Goal: Information Seeking & Learning: Learn about a topic

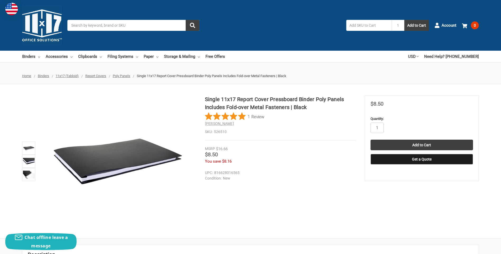
click at [206, 100] on h1 "Single 11x17 Report Cover Pressboard Binder Poly Panels Includes Fold-over Meta…" at bounding box center [280, 103] width 151 height 16
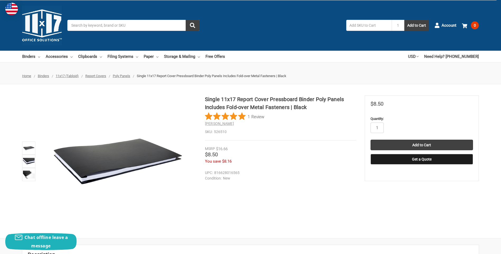
click at [205, 96] on section at bounding box center [113, 161] width 183 height 132
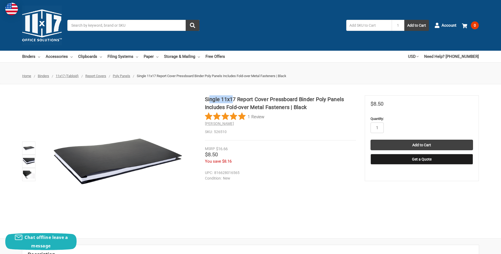
drag, startPoint x: 209, startPoint y: 99, endPoint x: 231, endPoint y: 100, distance: 21.9
click at [231, 100] on h1 "Single 11x17 Report Cover Pressboard Binder Poly Panels Includes Fold-over Meta…" at bounding box center [280, 103] width 151 height 16
drag, startPoint x: 231, startPoint y: 100, endPoint x: 207, endPoint y: 98, distance: 23.6
click at [207, 98] on h1 "Single 11x17 Report Cover Pressboard Binder Poly Panels Includes Fold-over Meta…" at bounding box center [280, 103] width 151 height 16
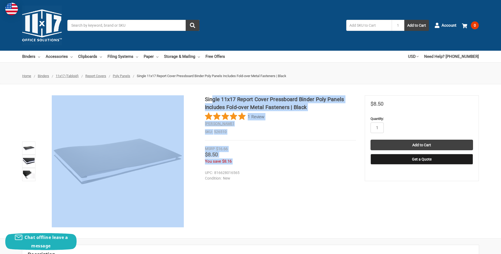
drag, startPoint x: 205, startPoint y: 99, endPoint x: 212, endPoint y: 95, distance: 8.1
click at [212, 95] on div "Single 11x17 Report Cover Pressboard Binder Poly Panels Includes Fold-over Meta…" at bounding box center [250, 161] width 501 height 132
click at [212, 95] on h1 "Single 11x17 Report Cover Pressboard Binder Poly Panels Includes Fold-over Meta…" at bounding box center [280, 103] width 151 height 16
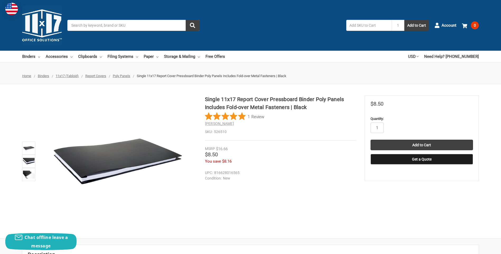
click at [205, 98] on section at bounding box center [113, 161] width 183 height 132
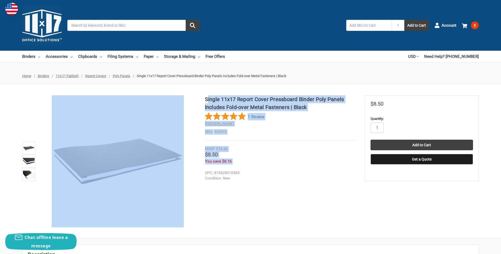
drag, startPoint x: 205, startPoint y: 98, endPoint x: 208, endPoint y: 99, distance: 3.3
click at [208, 99] on div "Single 11x17 Report Cover Pressboard Binder Poly Panels Includes Fold-over Meta…" at bounding box center [250, 161] width 501 height 132
click at [208, 99] on h1 "Single 11x17 Report Cover Pressboard Binder Poly Panels Includes Fold-over Meta…" at bounding box center [280, 103] width 151 height 16
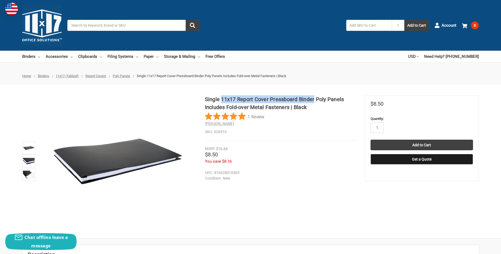
drag, startPoint x: 314, startPoint y: 101, endPoint x: 221, endPoint y: 98, distance: 93.0
click at [221, 98] on h1 "Single 11x17 Report Cover Pressboard Binder Poly Panels Includes Fold-over Meta…" at bounding box center [280, 103] width 151 height 16
copy h1 "11x17 Report Cover Pressboard Binder"
